Goal: Information Seeking & Learning: Learn about a topic

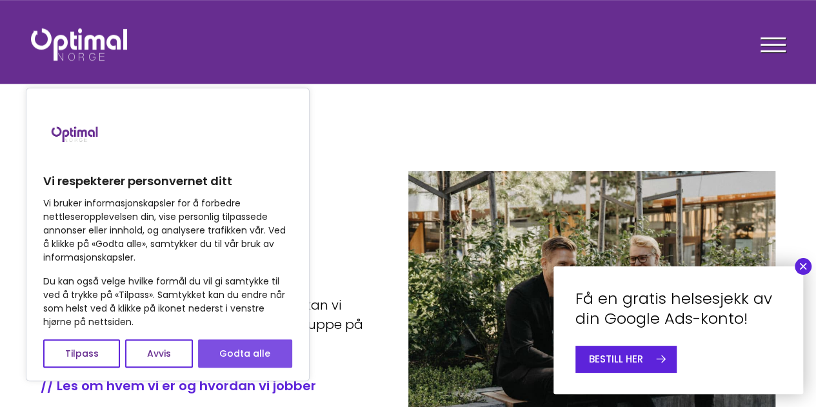
click at [252, 351] on button "Godta alle" at bounding box center [245, 353] width 94 height 28
checkbox input "true"
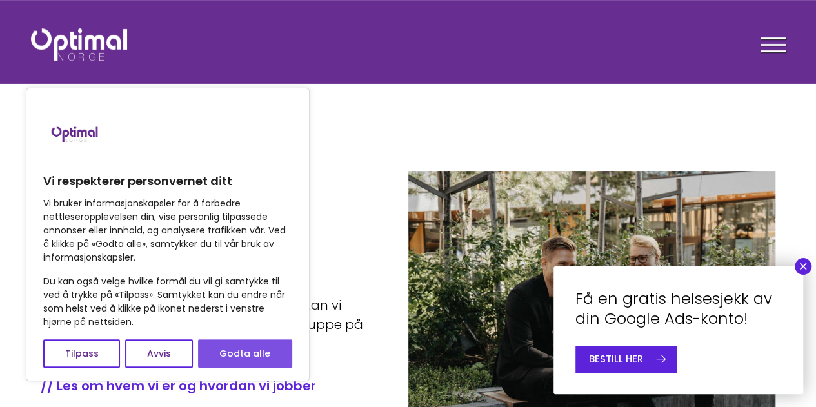
checkbox input "true"
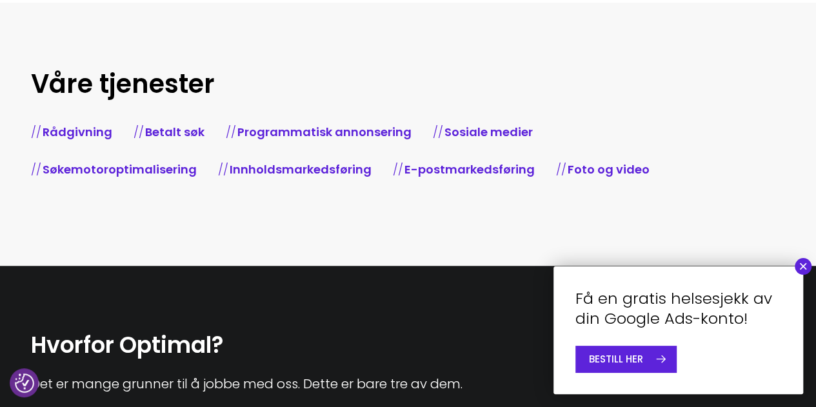
scroll to position [516, 0]
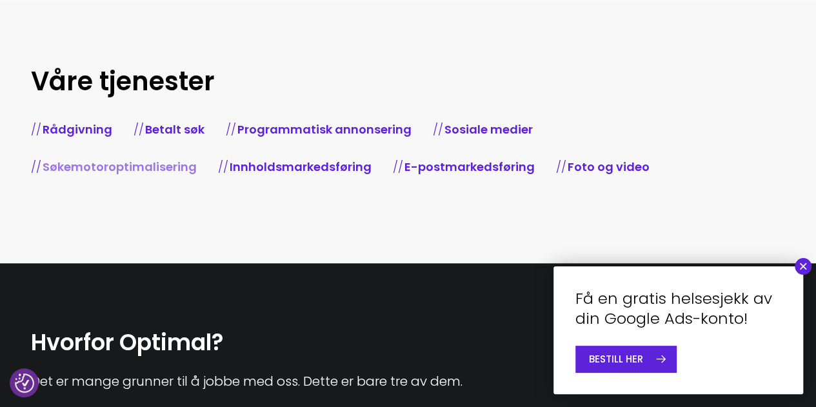
click at [197, 167] on link "Søkemotoroptimalisering" at bounding box center [120, 167] width 154 height 16
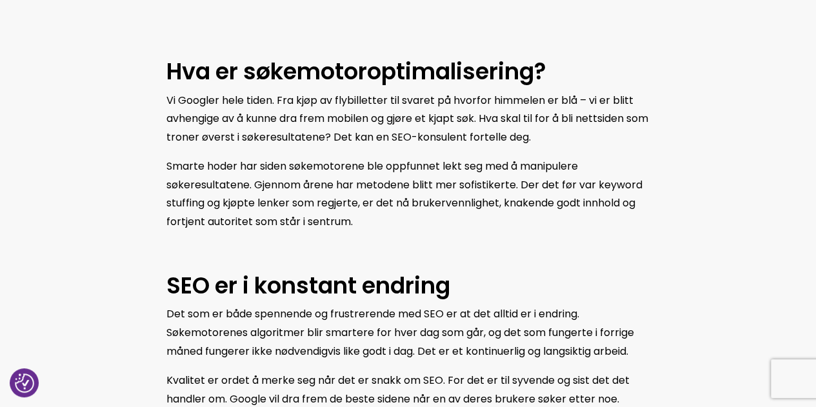
scroll to position [580, 0]
